Goal: Transaction & Acquisition: Purchase product/service

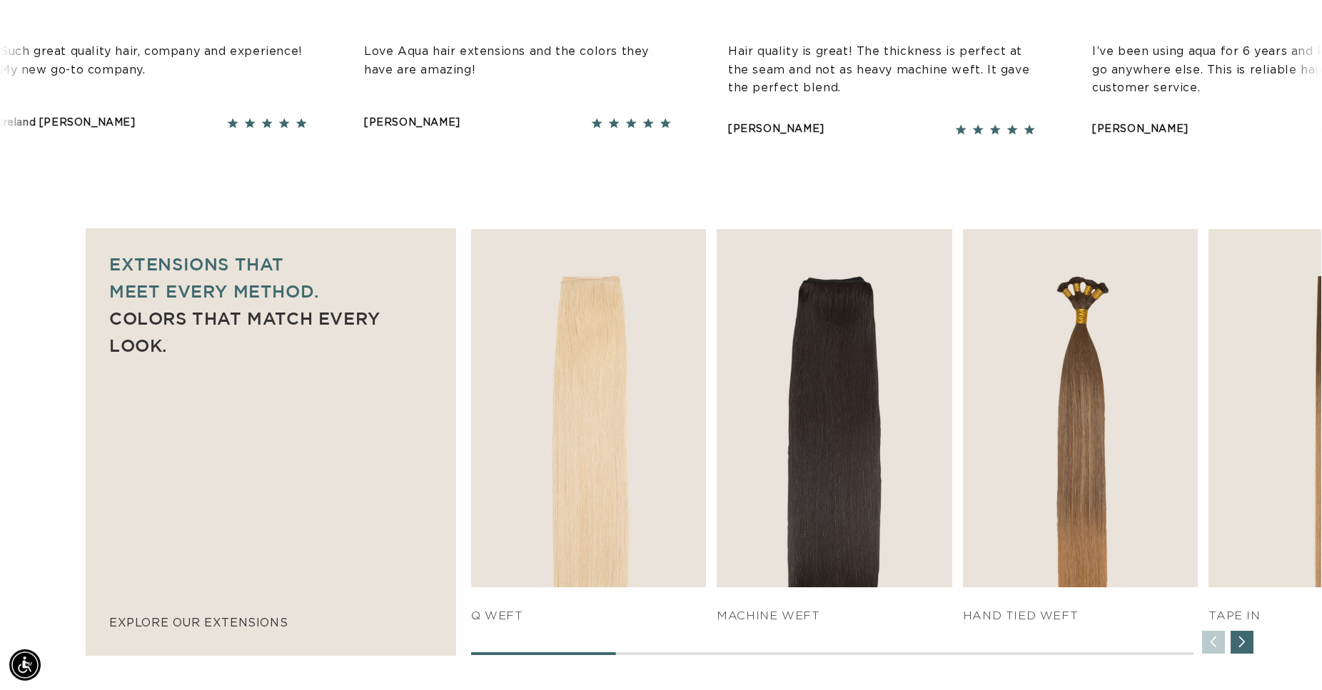
scroll to position [874, 0]
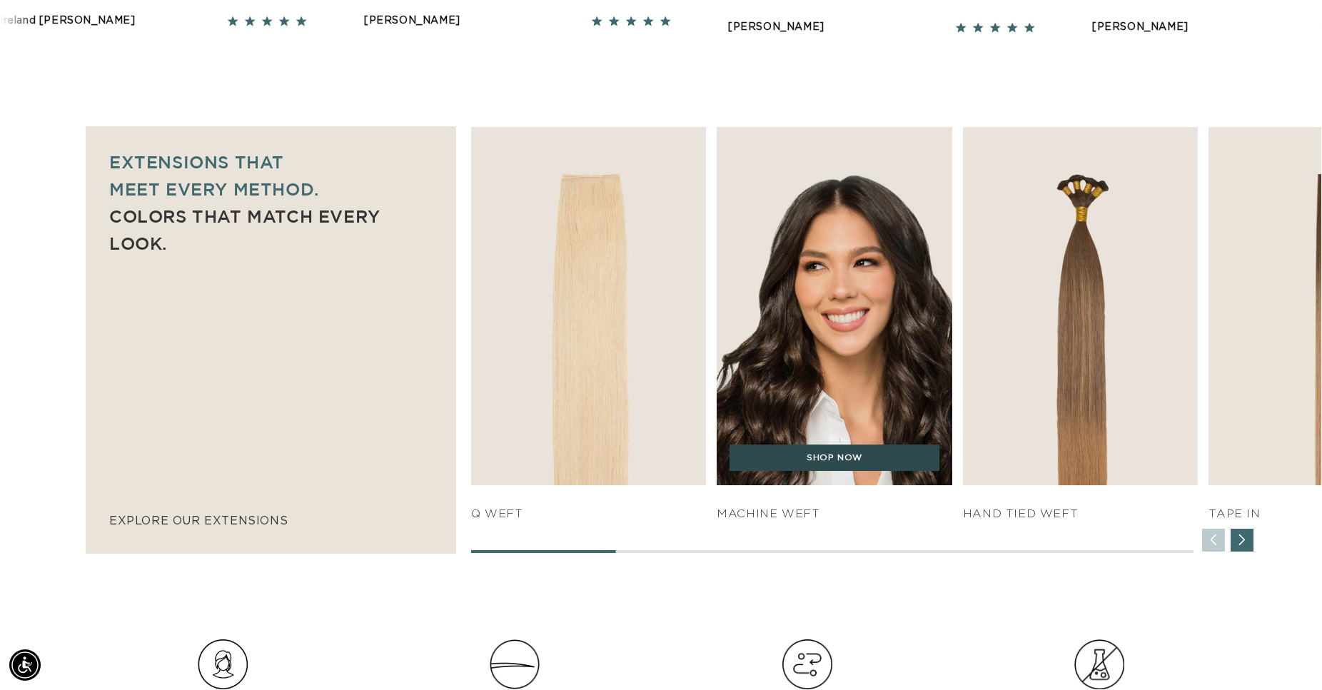
click at [822, 461] on link "SHOP NOW" at bounding box center [834, 458] width 210 height 27
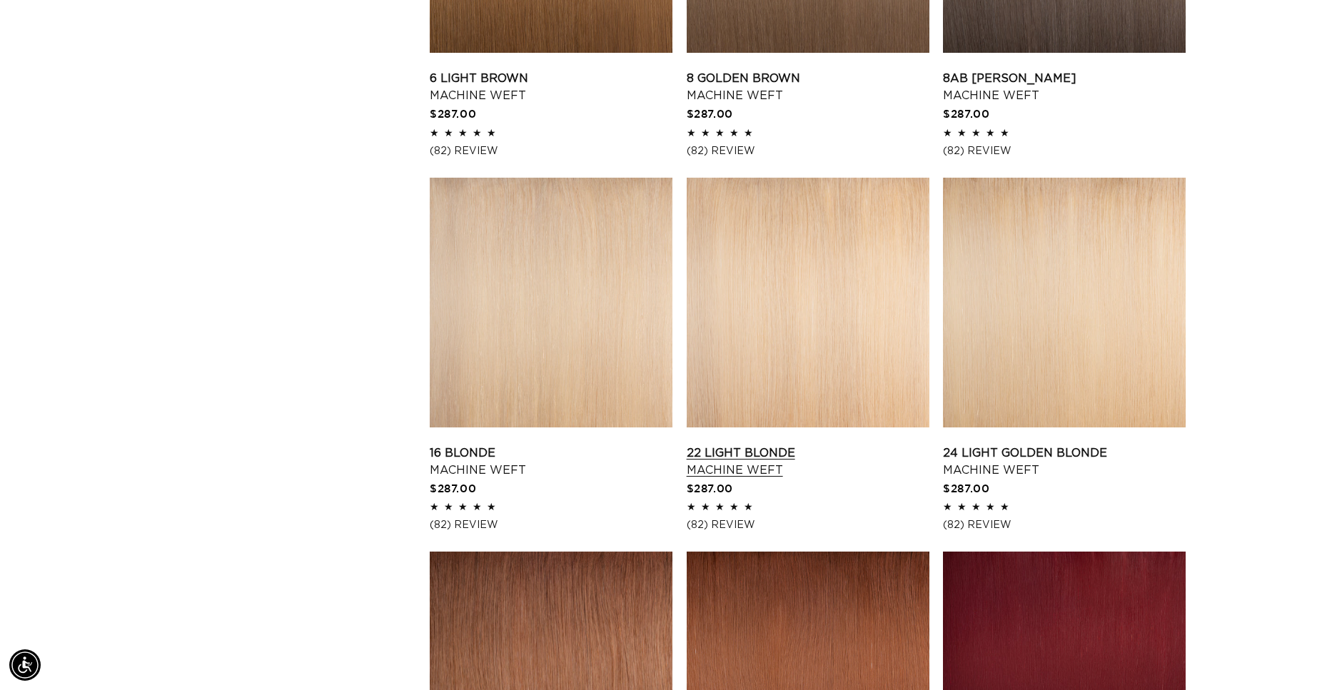
scroll to position [1484, 0]
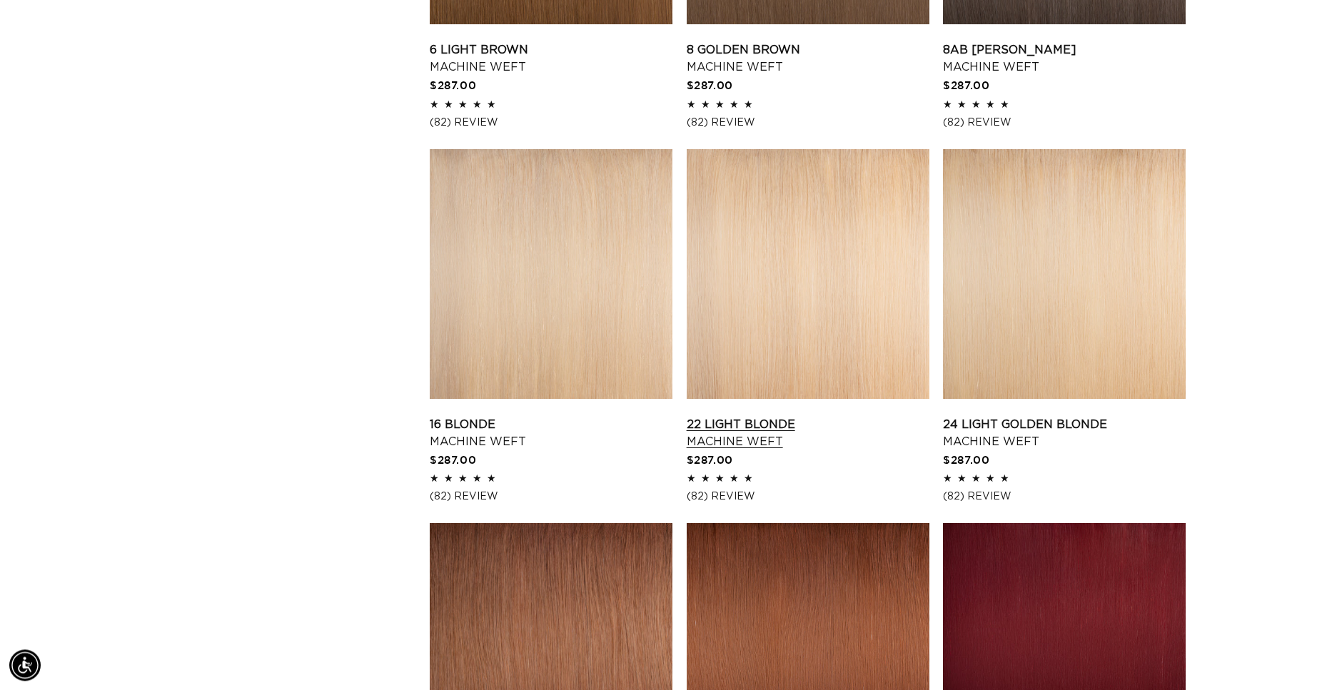
click at [895, 416] on link "22 Light Blonde Machine Weft" at bounding box center [808, 433] width 243 height 34
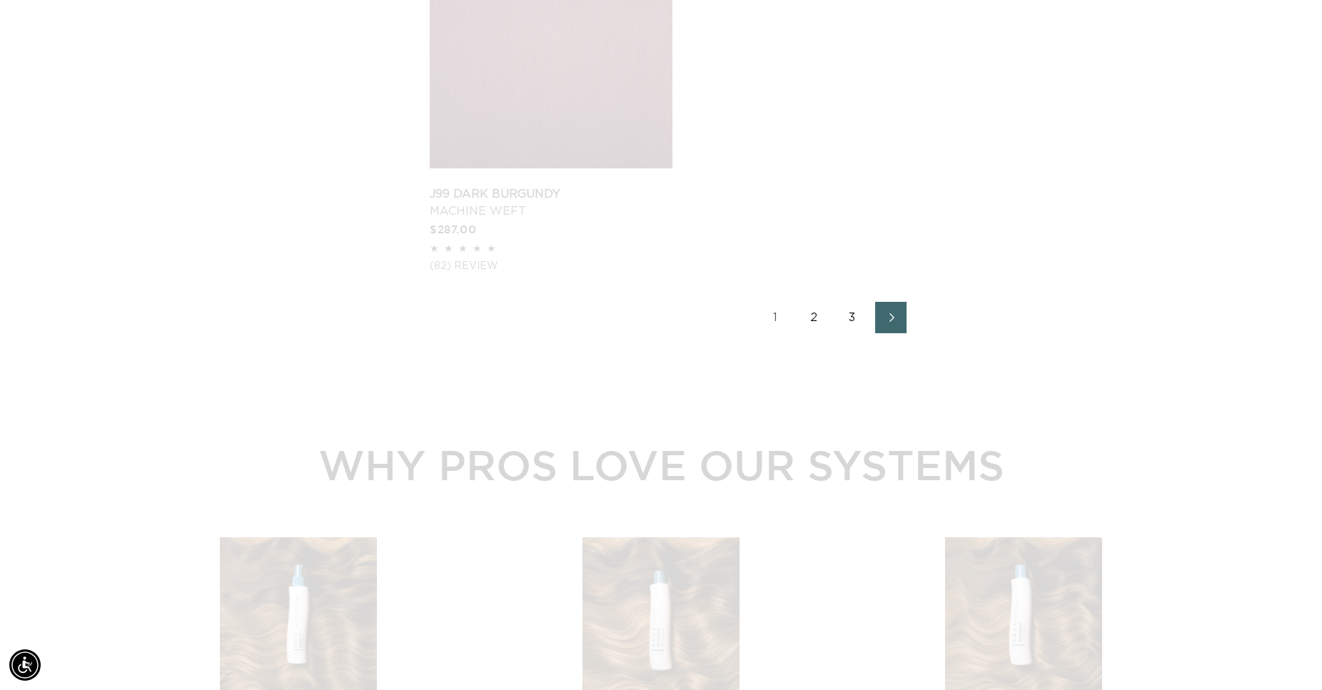
scroll to position [0, 0]
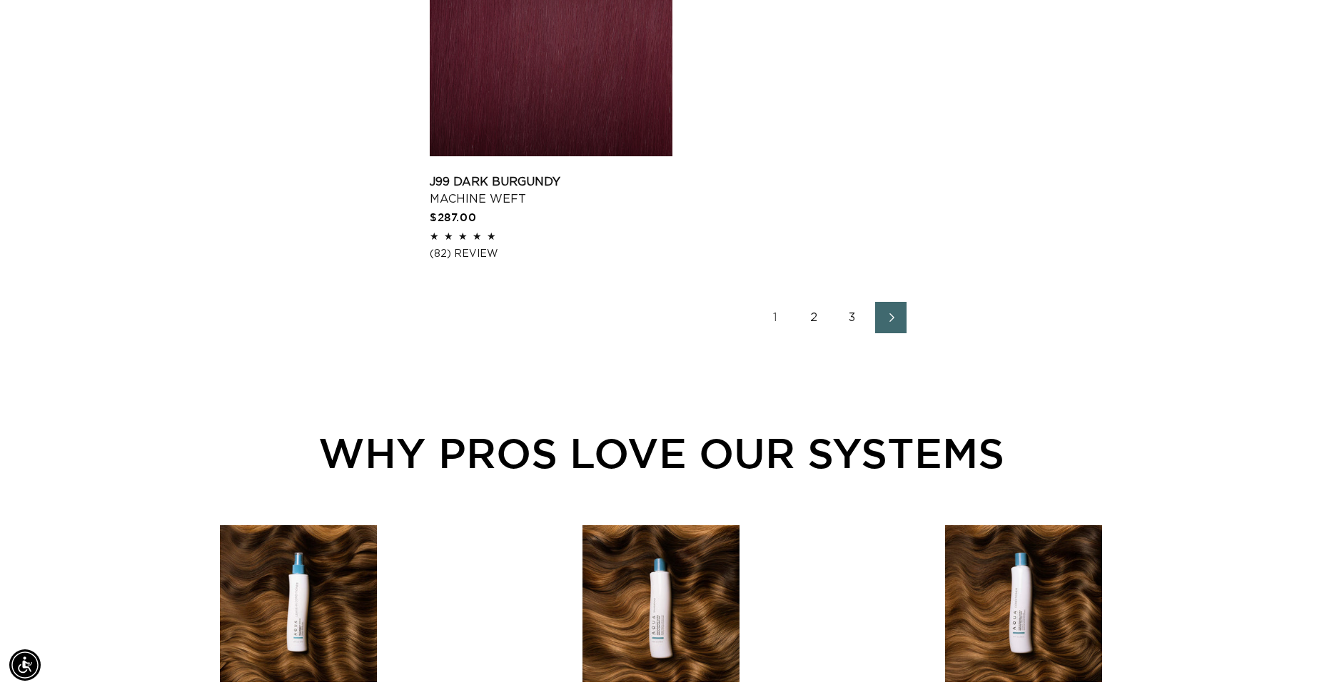
scroll to position [0, 1220]
click at [851, 318] on link "3" at bounding box center [851, 317] width 31 height 31
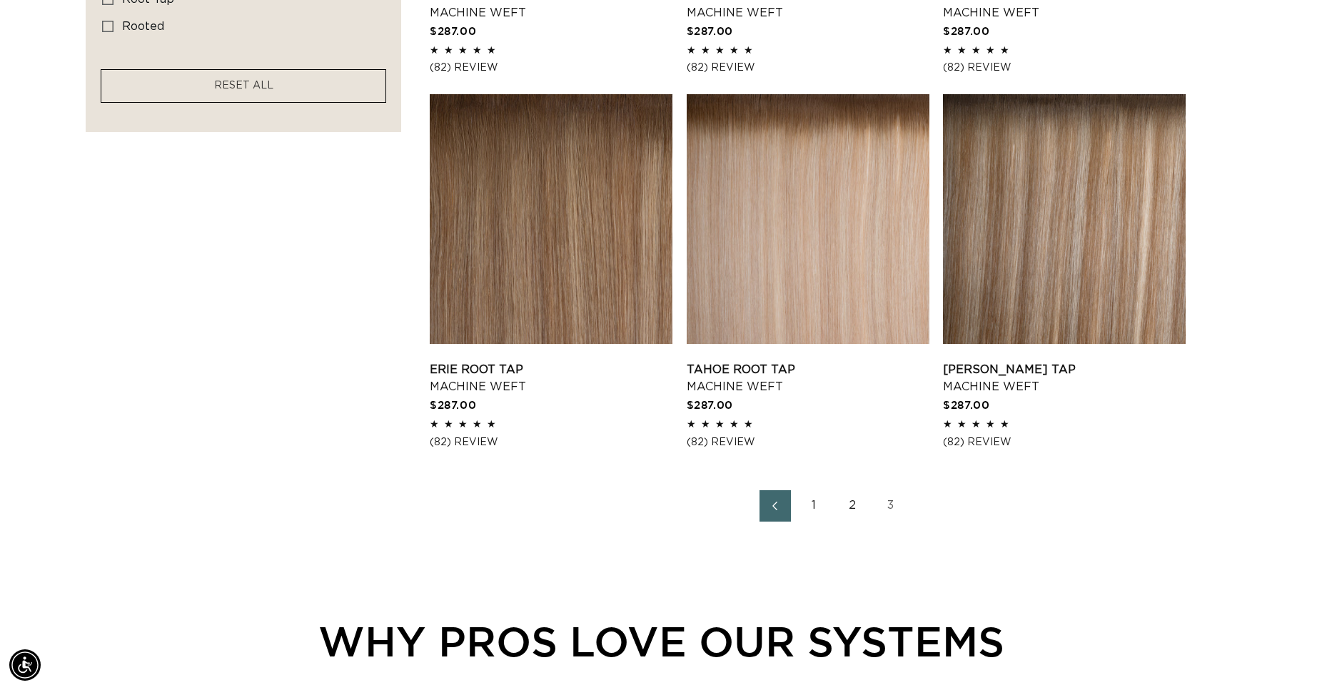
scroll to position [0, 2441]
click at [852, 503] on link "2" at bounding box center [851, 505] width 31 height 31
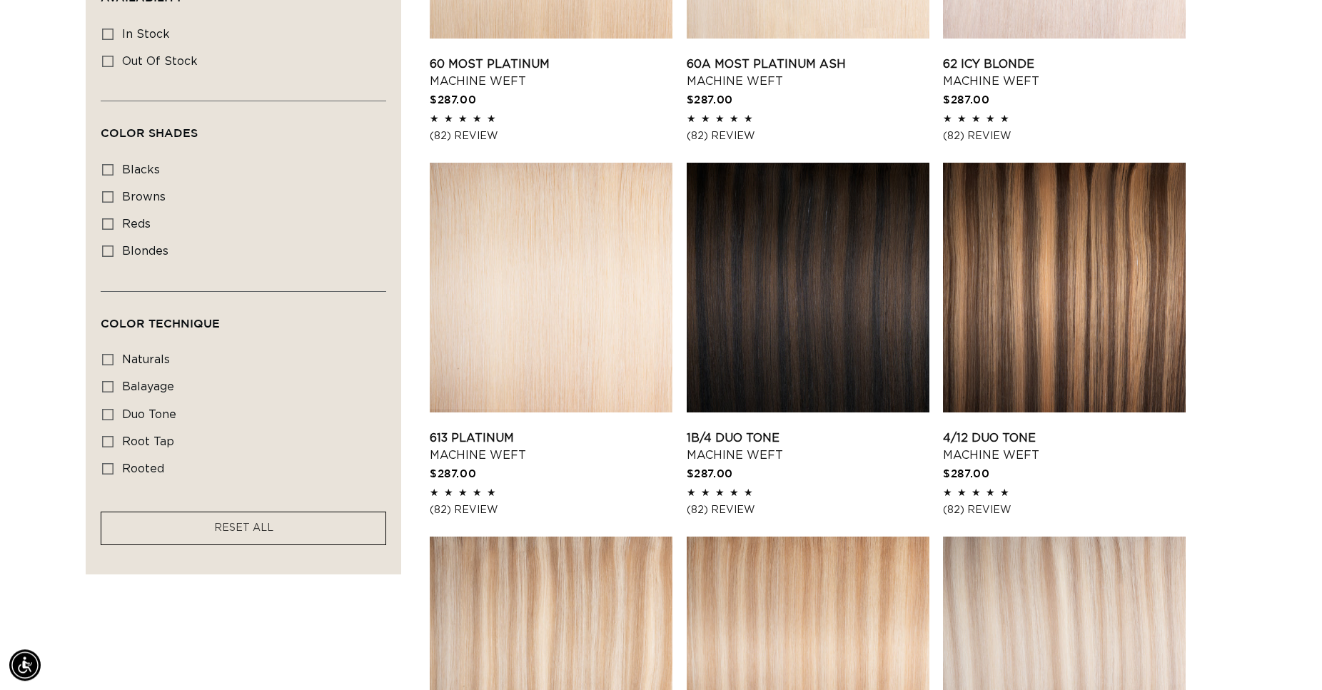
scroll to position [946, 0]
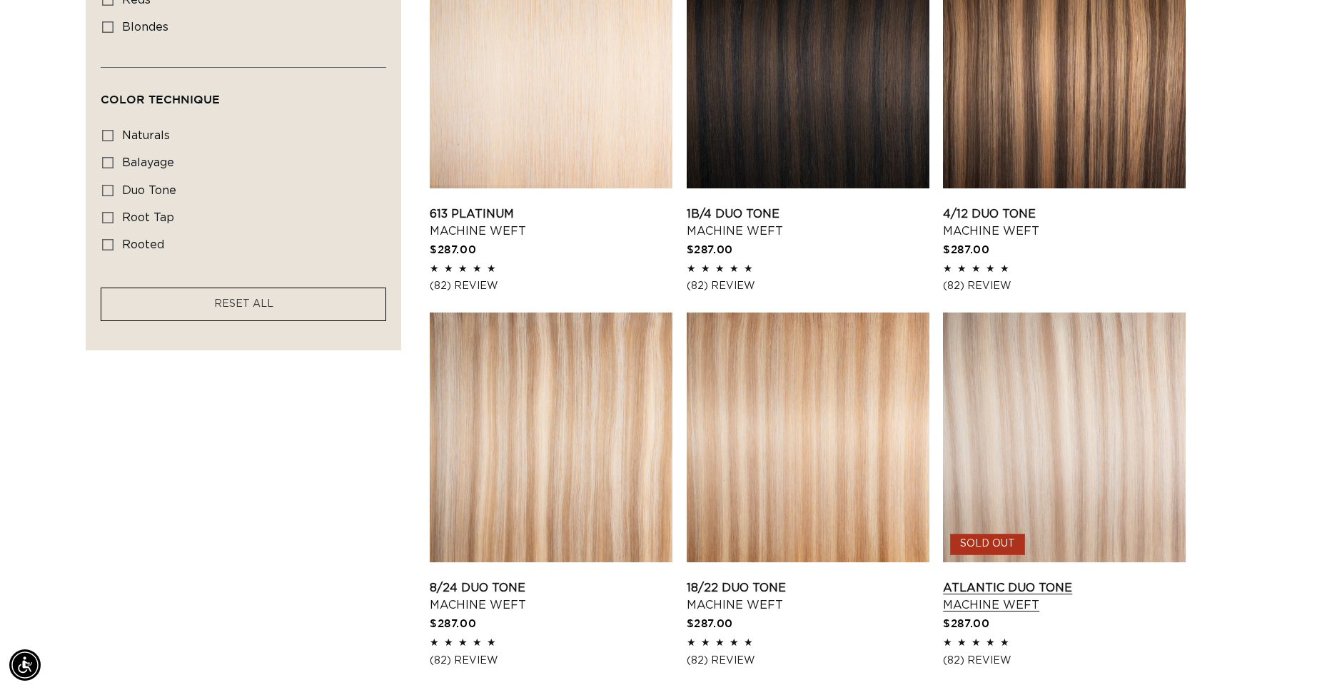
click at [1066, 580] on link "Atlantic Duo Tone Machine Weft" at bounding box center [1064, 597] width 243 height 34
